Goal: Entertainment & Leisure: Consume media (video, audio)

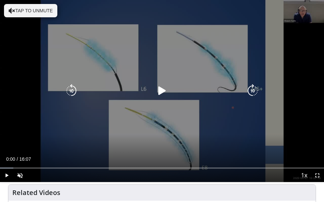
click at [164, 92] on icon "Video Player" at bounding box center [161, 90] width 13 height 13
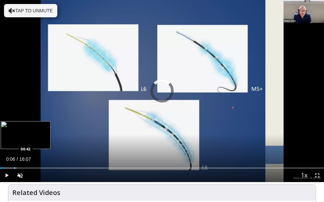
click at [14, 167] on div "Loaded : 5.15% 00:06 00:42" at bounding box center [162, 165] width 324 height 6
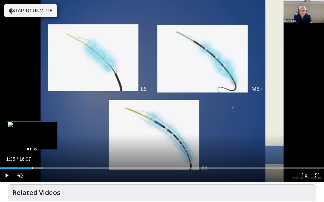
click at [32, 166] on div "Loaded : 13.41% 01:35 01:35" at bounding box center [162, 165] width 324 height 6
click at [40, 167] on div "Progress Bar" at bounding box center [40, 167] width 1 height 1
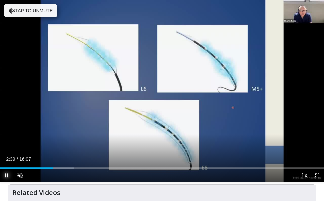
click at [6, 176] on span "Video Player" at bounding box center [6, 175] width 13 height 13
click at [316, 176] on span "Video Player" at bounding box center [316, 175] width 13 height 13
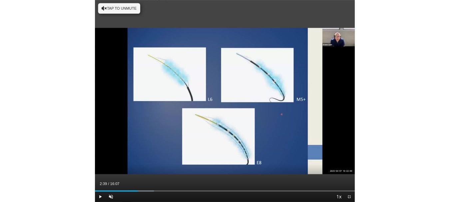
scroll to position [179, 0]
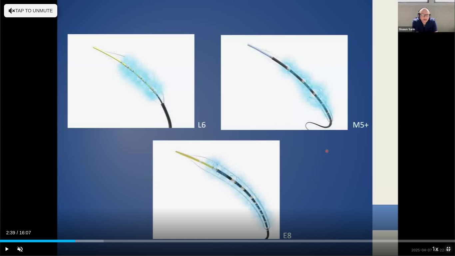
click at [323, 202] on span "Video Player" at bounding box center [447, 248] width 13 height 13
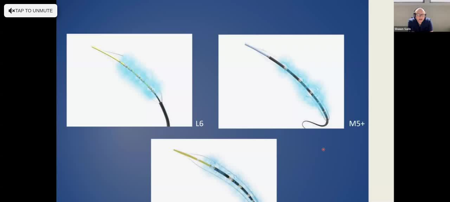
scroll to position [388, 0]
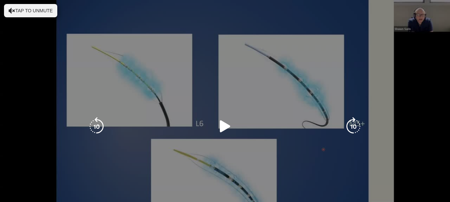
click at [323, 152] on div "10 seconds Tap to unmute" at bounding box center [225, 126] width 450 height 253
click at [227, 126] on icon "Video Player" at bounding box center [225, 126] width 19 height 19
click at [223, 126] on icon "Video Player" at bounding box center [225, 126] width 19 height 19
click at [19, 11] on button "Tap to unmute" at bounding box center [30, 10] width 53 height 13
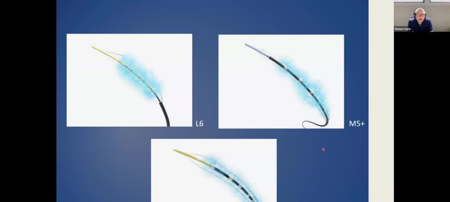
scroll to position [840, 0]
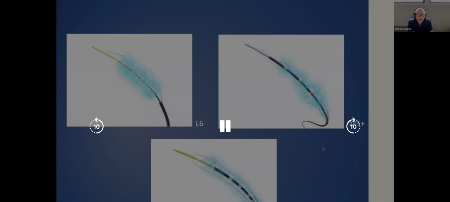
click at [99, 127] on icon "Video Player" at bounding box center [96, 126] width 19 height 19
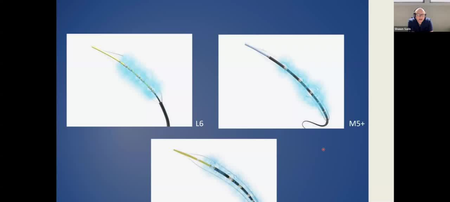
scroll to position [848, 0]
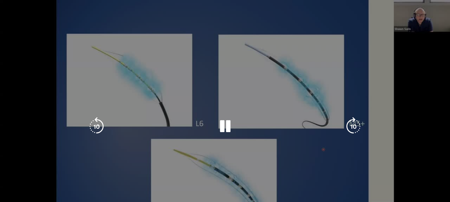
drag, startPoint x: 245, startPoint y: 33, endPoint x: 447, endPoint y: 147, distance: 232.1
click at [323, 147] on div "10 seconds Tap to unmute" at bounding box center [225, 126] width 450 height 253
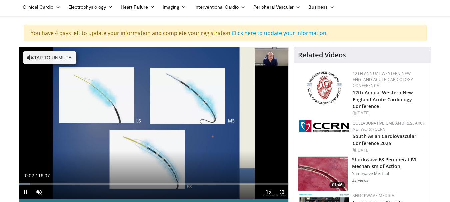
scroll to position [40, 0]
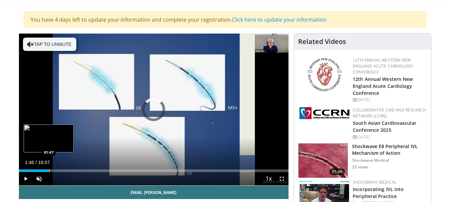
click at [49, 169] on div "Progress Bar" at bounding box center [49, 170] width 1 height 3
click at [54, 170] on div "Progress Bar" at bounding box center [54, 170] width 1 height 3
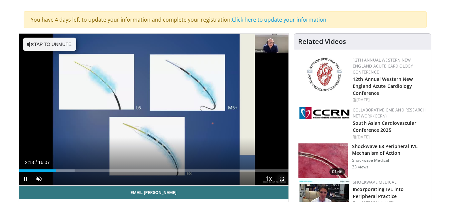
click at [282, 180] on span "Video Player" at bounding box center [281, 178] width 13 height 13
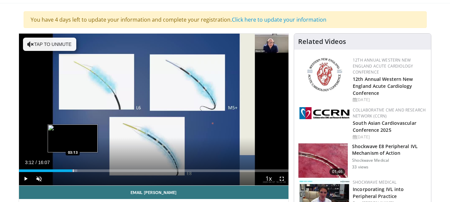
click at [73, 169] on div "Progress Bar" at bounding box center [73, 170] width 1 height 3
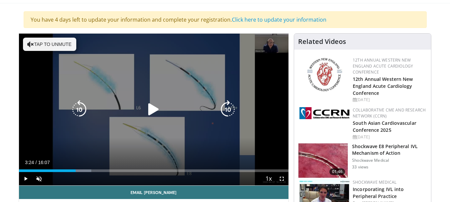
click at [0, 0] on div "Progress Bar" at bounding box center [0, 0] width 0 height 0
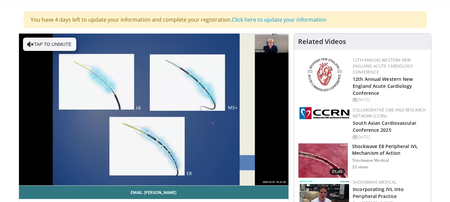
click at [74, 172] on video-js "**********" at bounding box center [154, 110] width 270 height 152
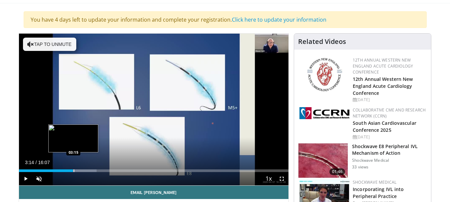
click at [74, 170] on div "Progress Bar" at bounding box center [74, 170] width 1 height 3
click at [69, 170] on div "Progress Bar" at bounding box center [69, 170] width 1 height 3
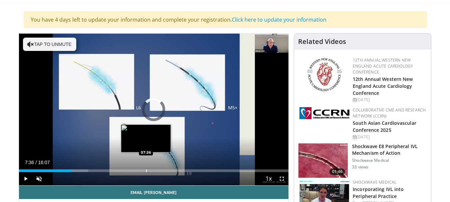
click at [146, 167] on div "Loaded : 25.79% 07:36 07:36" at bounding box center [154, 169] width 270 height 6
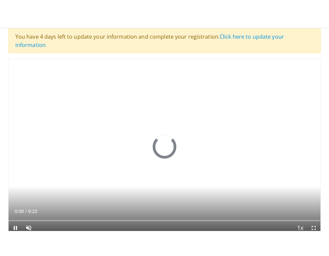
scroll to position [27, 0]
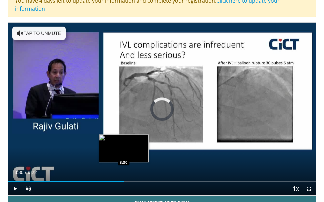
click at [124, 176] on div "Loaded : 14.11% 3:30 3:30" at bounding box center [161, 179] width 307 height 6
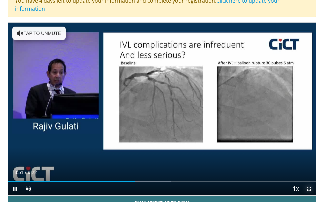
click at [310, 183] on span "Video Player" at bounding box center [308, 188] width 13 height 13
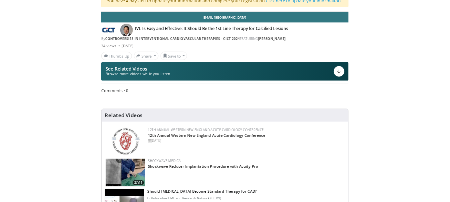
scroll to position [46, 0]
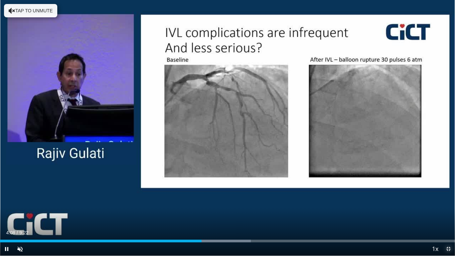
click at [323, 202] on span "Video Player" at bounding box center [447, 248] width 13 height 13
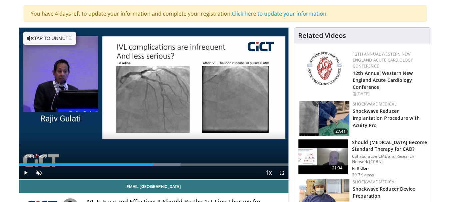
click at [153, 164] on div "Progress Bar" at bounding box center [153, 164] width 1 height 3
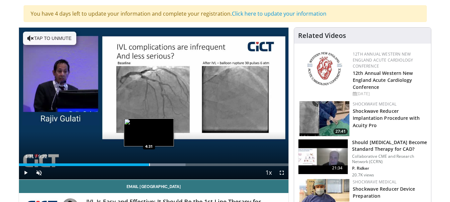
click at [149, 163] on div "Loaded : 61.77% 4:31 4:31" at bounding box center [154, 163] width 270 height 6
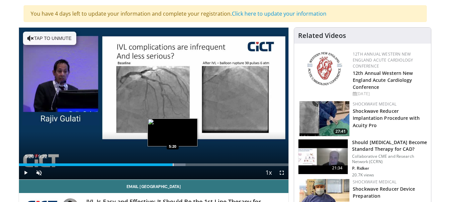
click at [172, 161] on div "Loaded : 61.77% 5:20 5:20" at bounding box center [154, 163] width 270 height 6
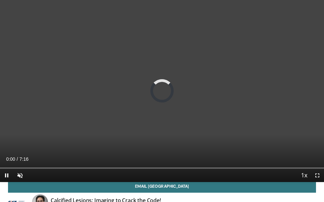
scroll to position [50, 0]
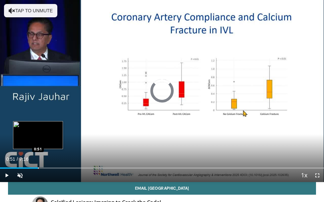
click at [38, 167] on div "Loaded : 9.07% 0:51 0:51" at bounding box center [162, 165] width 324 height 6
click at [39, 167] on div "Loaded : 29.52% 0:52 0:51" at bounding box center [162, 165] width 324 height 6
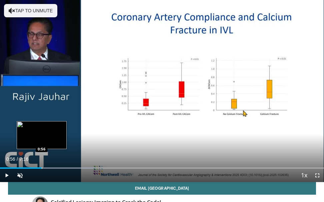
click at [42, 167] on div "Loaded : 29.52% 0:56 0:56" at bounding box center [162, 165] width 324 height 6
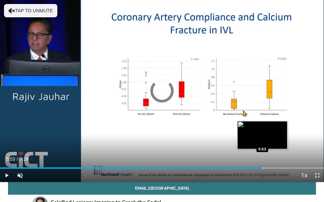
click at [262, 164] on div "Loaded : 31.79% 5:53 5:53" at bounding box center [162, 165] width 324 height 6
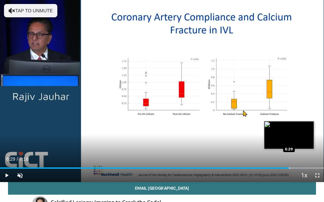
click at [289, 167] on div "Loaded : 95.41% 6:29 6:29" at bounding box center [162, 165] width 324 height 6
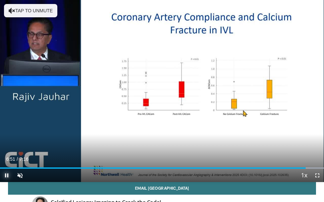
click at [8, 172] on span "Video Player" at bounding box center [6, 175] width 13 height 13
